Goal: Information Seeking & Learning: Learn about a topic

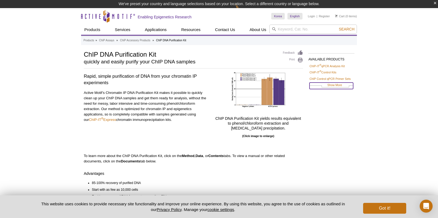
click at [335, 88] on link "Show More" at bounding box center [331, 85] width 44 height 6
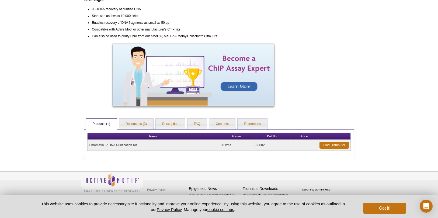
scroll to position [166, 0]
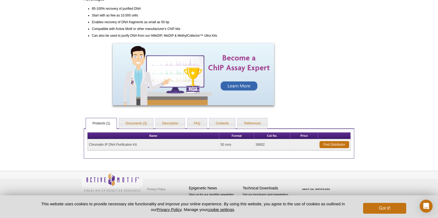
click at [135, 130] on div "Name Format Cat No. Price Chromatin IP DNA Purification Kit 50 rxns 58002 Find …" at bounding box center [219, 143] width 270 height 30
click at [135, 124] on link "Documents (3)" at bounding box center [136, 123] width 34 height 11
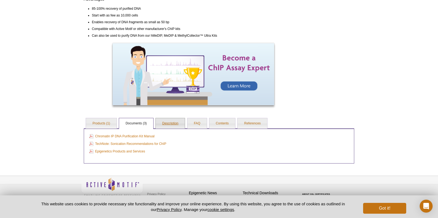
click at [169, 125] on link "Description" at bounding box center [170, 123] width 29 height 11
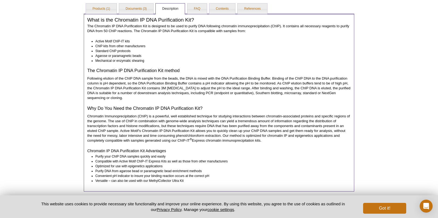
scroll to position [179, 0]
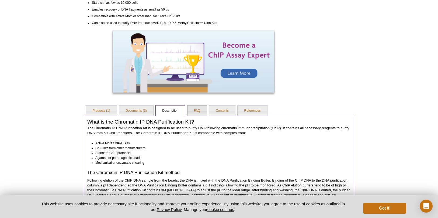
click at [198, 112] on link "FAQ" at bounding box center [196, 110] width 19 height 11
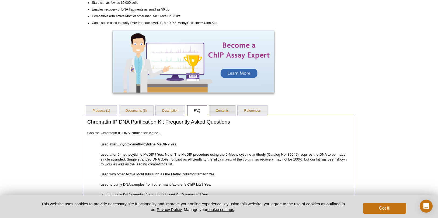
click at [219, 110] on link "Contents" at bounding box center [222, 110] width 26 height 11
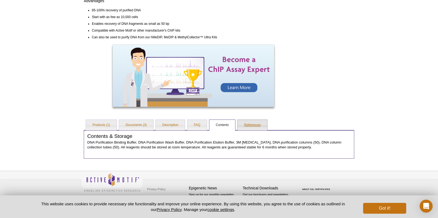
click at [254, 126] on link "References" at bounding box center [252, 125] width 29 height 11
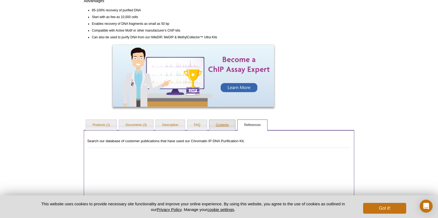
click at [215, 125] on link "Contents" at bounding box center [222, 125] width 26 height 11
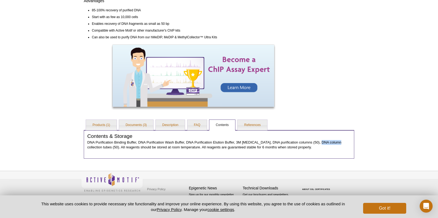
drag, startPoint x: 319, startPoint y: 142, endPoint x: 338, endPoint y: 142, distance: 19.4
click at [338, 142] on p "DNA Purification Binding Buffer, DNA Purification Wash Buffer, DNA Purification…" at bounding box center [218, 145] width 263 height 10
copy p "DNA column"
drag, startPoint x: 269, startPoint y: 142, endPoint x: 294, endPoint y: 141, distance: 25.6
click at [294, 141] on p "DNA Purification Binding Buffer, DNA Purification Wash Buffer, DNA Purification…" at bounding box center [218, 145] width 263 height 10
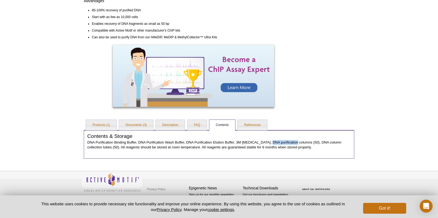
copy p "DNA purification"
click at [326, 114] on div "AVAILABLE PRODUCTS ChIP-IT ® qPCR Analysis Kit ChIP-IT ® Control Kits ChIP Cont…" at bounding box center [219, 17] width 276 height 281
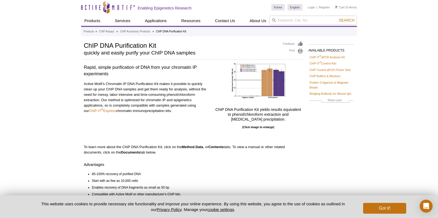
scroll to position [0, 0]
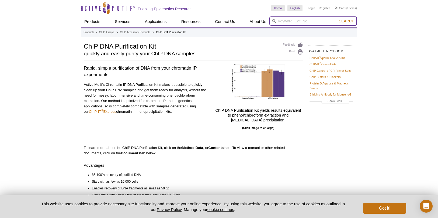
click at [286, 20] on input "search" at bounding box center [313, 20] width 88 height 9
paste input "DNA purification"
type input "DNA purification column"
click at [337, 19] on button "Search" at bounding box center [346, 21] width 19 height 5
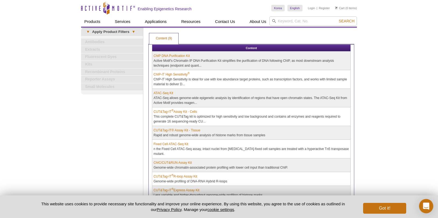
click at [422, 203] on div "Open Intercom Messenger" at bounding box center [426, 206] width 14 height 14
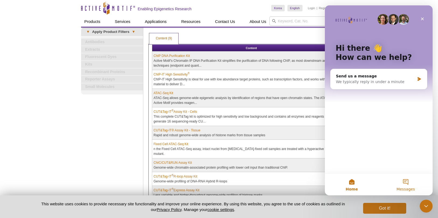
click at [403, 184] on button "Messages" at bounding box center [406, 184] width 54 height 22
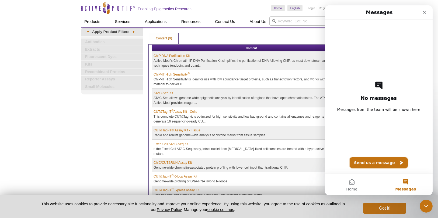
click at [399, 161] on icon "Send us a message" at bounding box center [401, 162] width 4 height 4
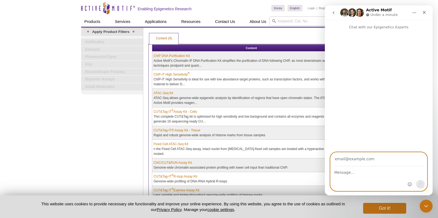
click at [349, 173] on textarea "Message…" at bounding box center [379, 170] width 96 height 9
click at [353, 163] on input "Your email" at bounding box center [379, 159] width 90 height 14
click at [341, 173] on textarea "Message…" at bounding box center [379, 170] width 96 height 9
type textarea "rda"
click at [363, 158] on input "Your email" at bounding box center [379, 159] width 90 height 14
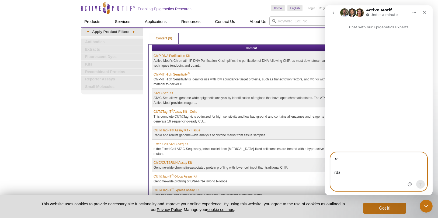
click at [361, 162] on input "re" at bounding box center [379, 159] width 90 height 14
type input "re@labex.kr"
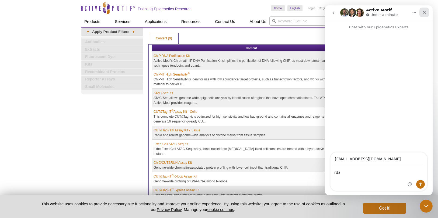
click at [423, 13] on icon "Close" at bounding box center [424, 12] width 4 height 4
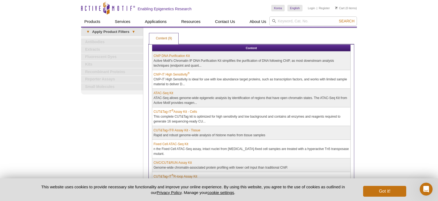
click at [383, 50] on div "Active Motif Logo Enabling Epigenetics Research 0 Search Skip to content Active…" at bounding box center [219, 133] width 438 height 267
click at [11, 81] on div "Active Motif Logo Enabling Epigenetics Research 0 Search Skip to content Active…" at bounding box center [219, 133] width 438 height 267
click at [176, 75] on link "ChIP-IT High Sensitivity ®" at bounding box center [172, 74] width 36 height 5
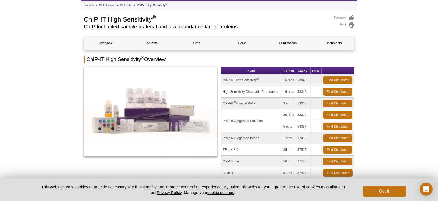
scroll to position [54, 0]
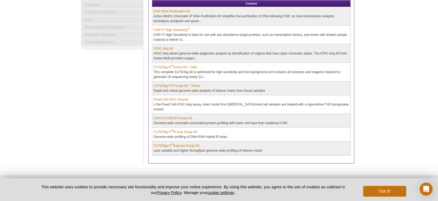
scroll to position [54, 0]
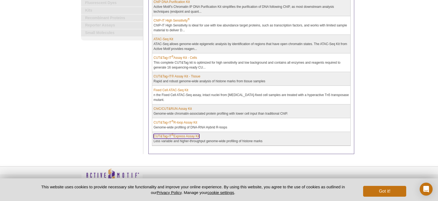
click at [187, 135] on link "CUT&Tag-IT ® Express Assay Kit" at bounding box center [177, 136] width 46 height 5
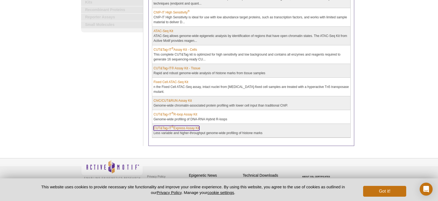
scroll to position [66, 0]
